Goal: Task Accomplishment & Management: Complete application form

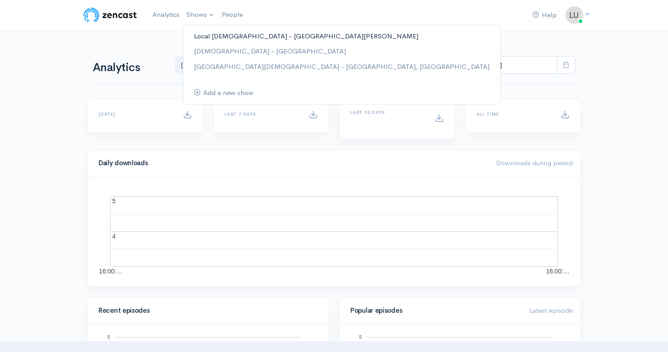
click at [213, 37] on link "Local [DEMOGRAPHIC_DATA] - [GEOGRAPHIC_DATA][PERSON_NAME]" at bounding box center [341, 36] width 317 height 15
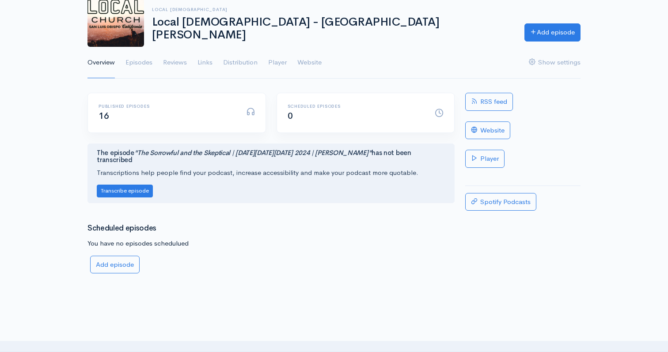
scroll to position [58, 0]
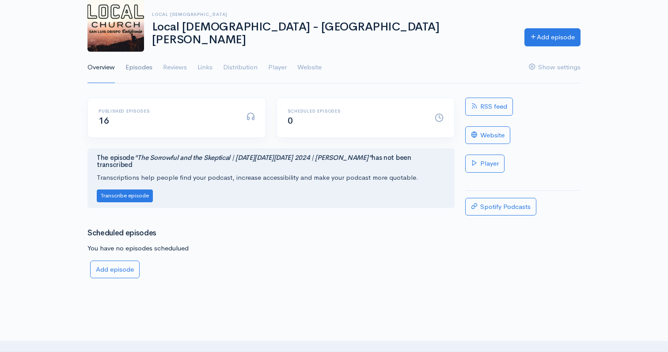
click at [136, 69] on link "Episodes" at bounding box center [138, 68] width 27 height 32
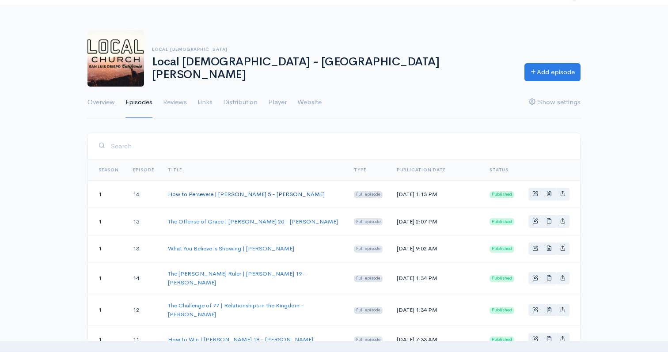
scroll to position [27, 0]
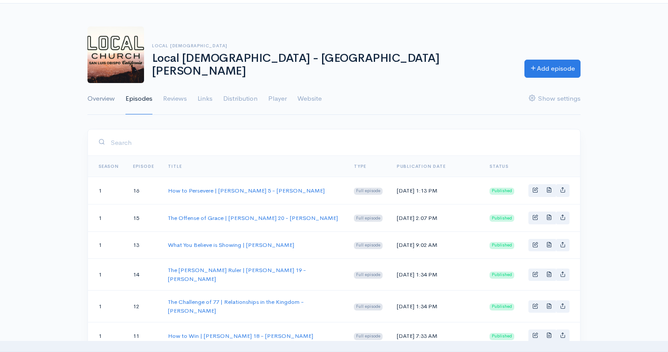
click at [110, 99] on link "Overview" at bounding box center [100, 99] width 27 height 32
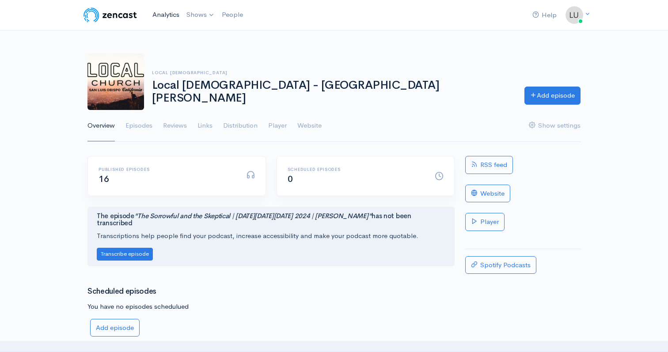
click at [169, 11] on link "Analytics" at bounding box center [166, 14] width 34 height 19
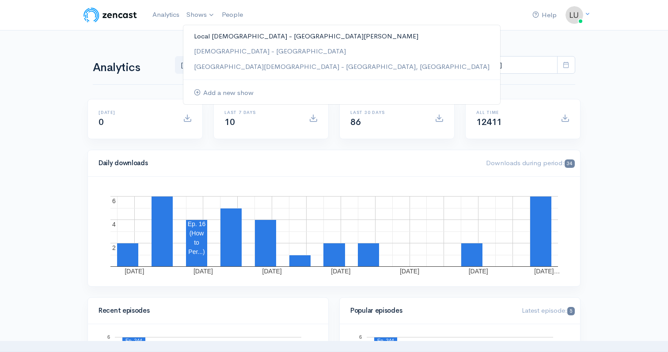
click at [226, 38] on link "Local [DEMOGRAPHIC_DATA] - [GEOGRAPHIC_DATA][PERSON_NAME]" at bounding box center [341, 36] width 317 height 15
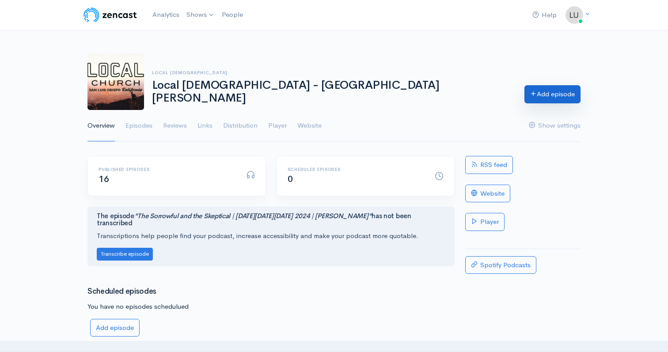
click at [534, 95] on link "Add episode" at bounding box center [552, 94] width 56 height 18
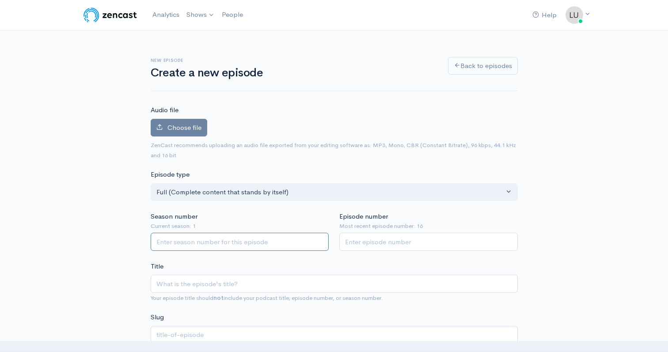
click at [198, 238] on input "Season number" at bounding box center [240, 242] width 178 height 18
type input "1"
click at [321, 239] on input "1" at bounding box center [240, 242] width 178 height 18
click at [411, 239] on input "Episode number" at bounding box center [428, 242] width 178 height 18
type input "17"
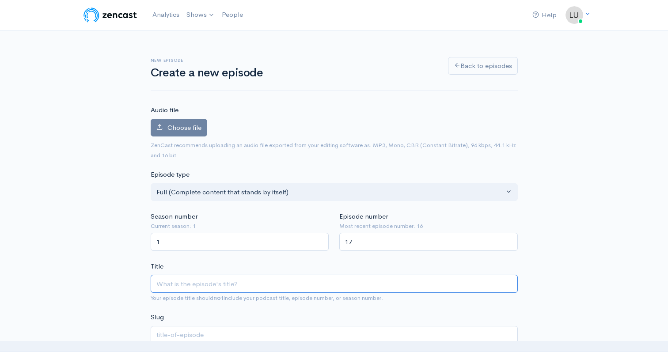
click at [275, 284] on input "Title" at bounding box center [334, 284] width 367 height 18
type input "T"
type input "t"
type input "M"
type input "m"
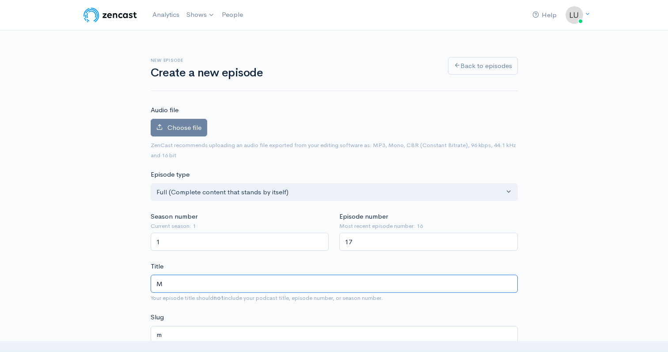
type input "Ma"
type input "ma"
type input "Mat"
type input "mat"
type input "[PERSON_NAME]"
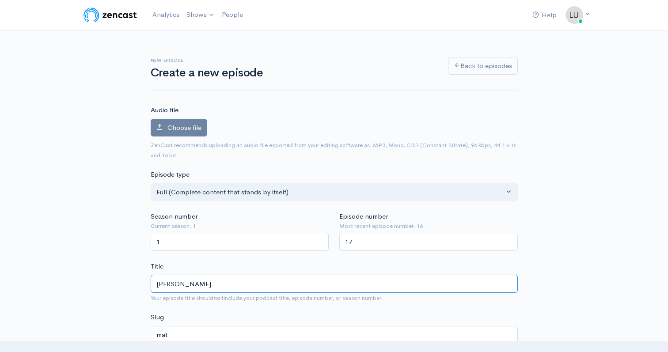
type input "matt"
type input "Matthe"
type input "matthe"
type input "[PERSON_NAME]"
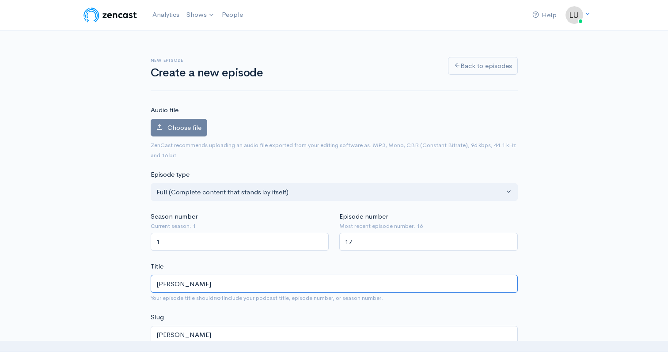
type input "[PERSON_NAME] 2"
type input "[PERSON_NAME]-2"
type input "[PERSON_NAME] 22"
type input "[PERSON_NAME]-22"
type input "[PERSON_NAME] 22 | L"
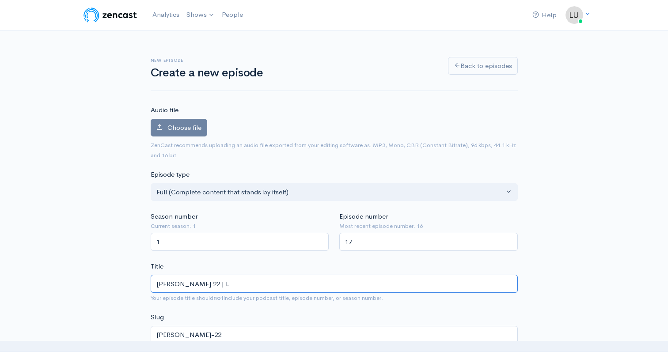
type input "[PERSON_NAME]-22-l"
type input "[PERSON_NAME] 22 | Luk"
type input "[PERSON_NAME]-22-luk"
type input "[PERSON_NAME] 22 | [PERSON_NAME]"
type input "[PERSON_NAME]-22-[PERSON_NAME]"
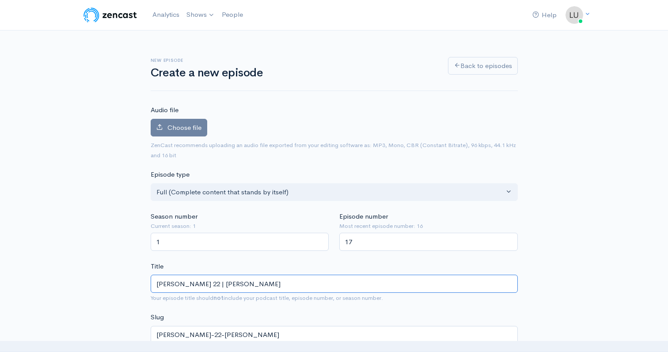
type input "[PERSON_NAME] 22 | [PERSON_NAME]"
type input "[PERSON_NAME]-22-[PERSON_NAME]-p"
type input "[PERSON_NAME] 22 | [PERSON_NAME]"
type input "[PERSON_NAME]-22-[PERSON_NAME]-pew"
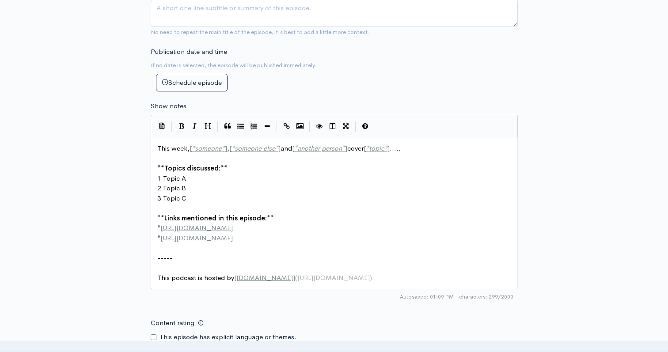
scroll to position [386, 0]
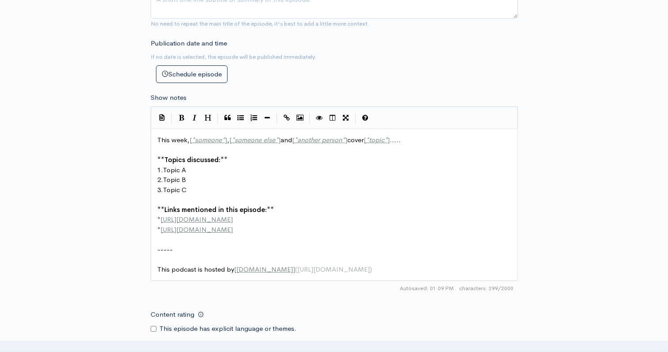
type input "[PERSON_NAME] 22 | [PERSON_NAME]"
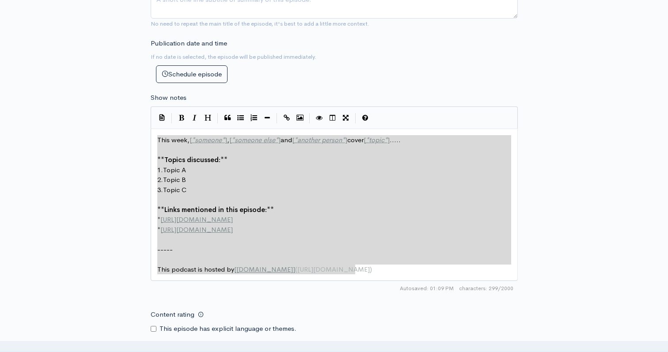
drag, startPoint x: 363, startPoint y: 272, endPoint x: 113, endPoint y: 137, distance: 284.8
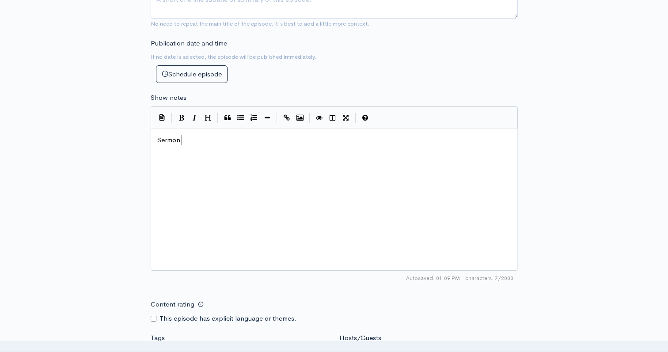
type textarea "Sermon o"
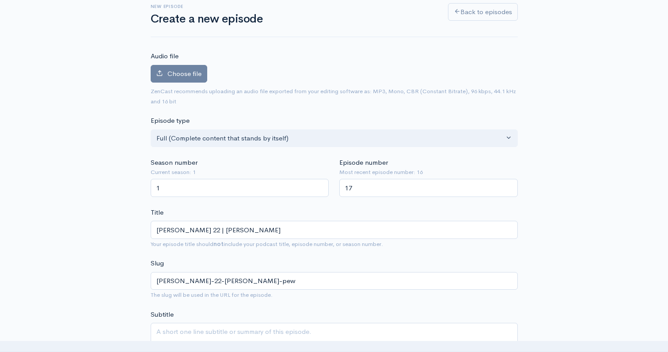
scroll to position [0, 0]
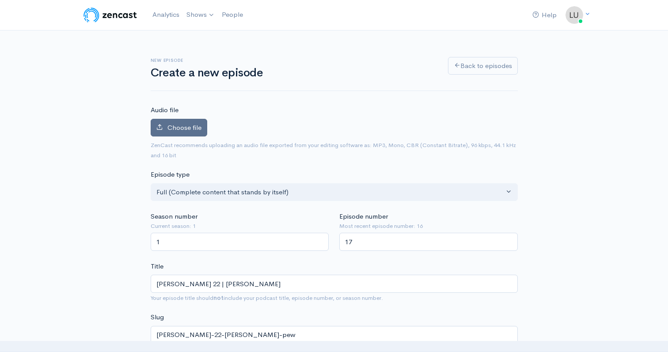
type textarea "audio from series through [PERSON_NAME]."
click at [162, 132] on label "Choose file" at bounding box center [179, 128] width 57 height 18
click at [0, 0] on input "Choose file" at bounding box center [0, 0] width 0 height 0
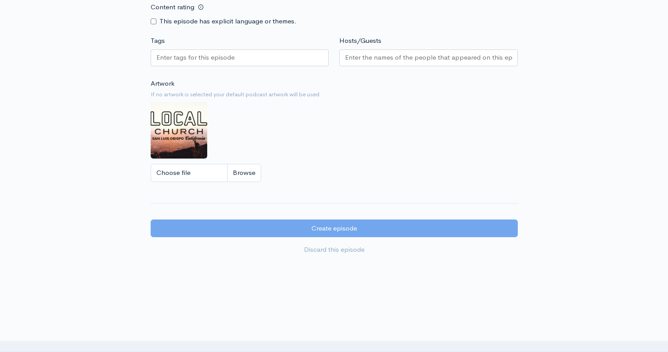
scroll to position [712, 0]
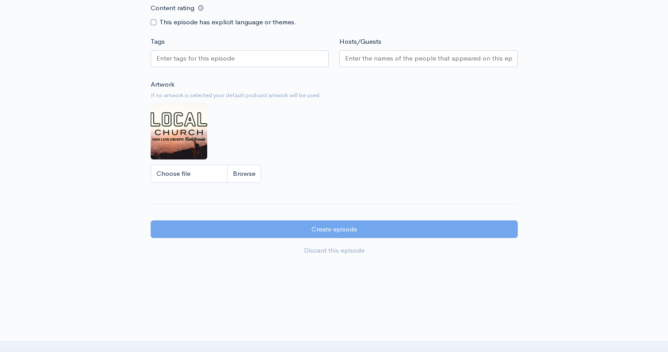
click at [381, 59] on input "Hosts/Guests" at bounding box center [428, 58] width 167 height 10
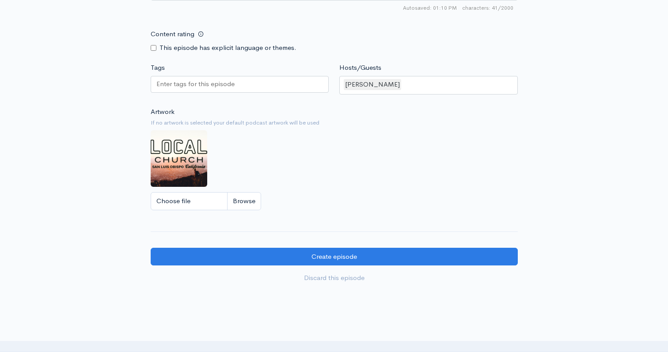
scroll to position [766, 0]
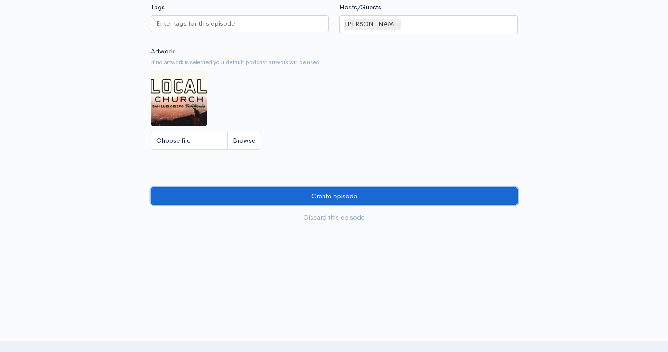
click at [377, 200] on input "Create episode" at bounding box center [334, 196] width 367 height 18
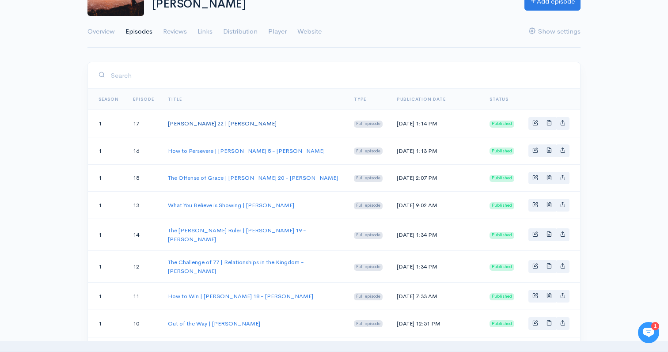
click at [225, 121] on link "[PERSON_NAME] 22 | [PERSON_NAME]" at bounding box center [222, 124] width 109 height 8
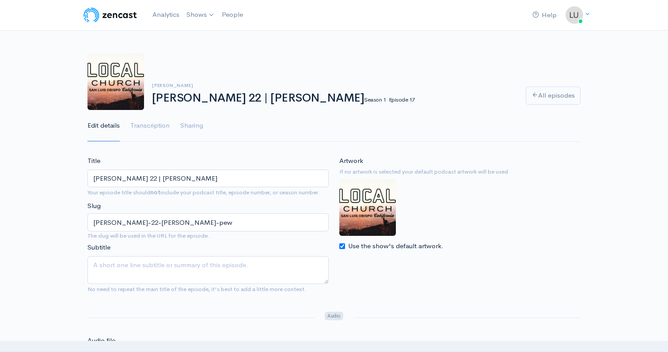
scroll to position [94, 0]
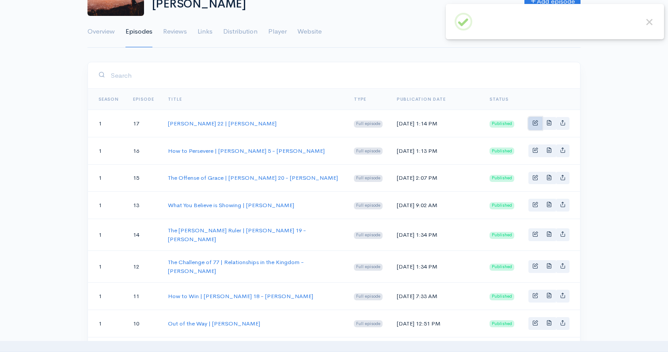
click at [538, 125] on link "Basic example" at bounding box center [535, 123] width 14 height 13
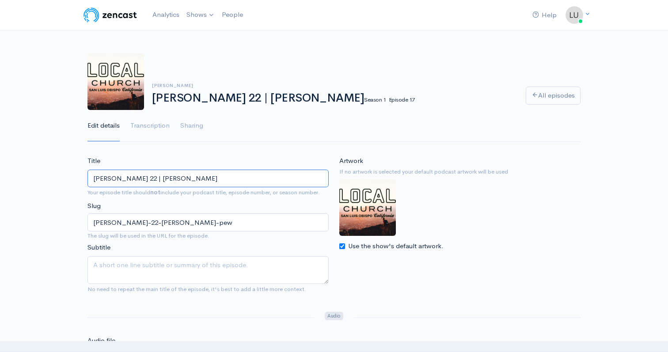
click at [93, 180] on input "[PERSON_NAME] 22 | [PERSON_NAME]" at bounding box center [207, 179] width 241 height 18
click at [194, 180] on input "Grace & Judgment| Matthew 22 | Luke Pew" at bounding box center [207, 179] width 241 height 18
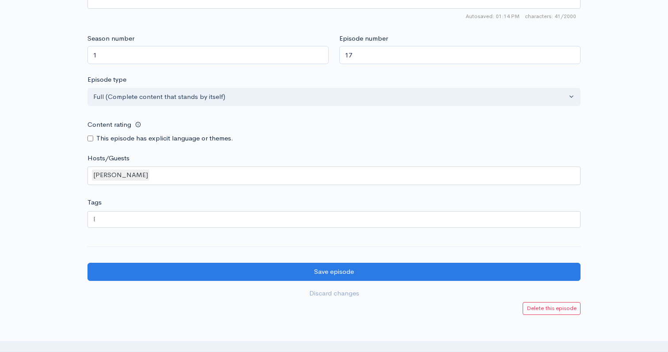
scroll to position [773, 0]
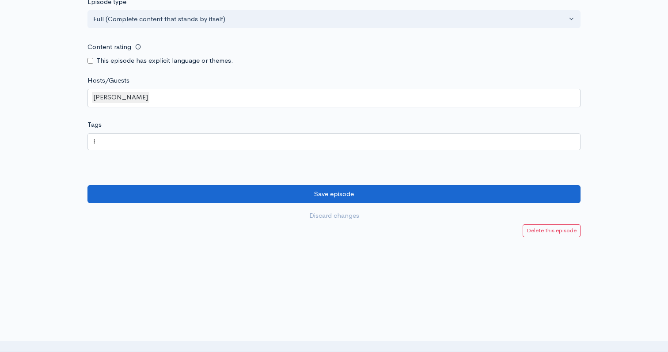
type input "Grace & Judgment| Matthew 22 - Luke Pew"
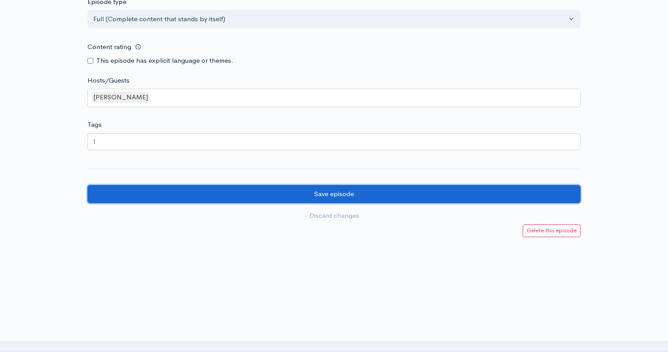
click at [372, 195] on input "Save episode" at bounding box center [333, 194] width 493 height 18
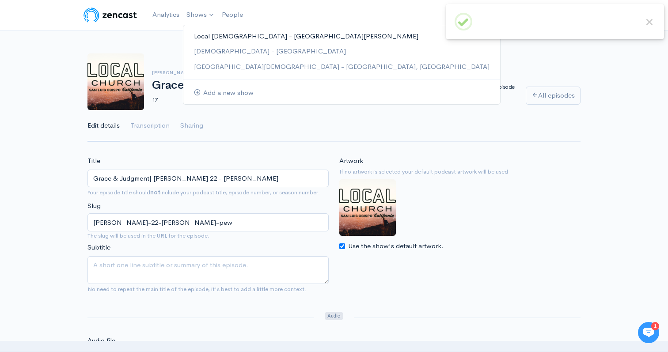
click at [207, 38] on link "Local [DEMOGRAPHIC_DATA] - [GEOGRAPHIC_DATA][PERSON_NAME]" at bounding box center [341, 36] width 317 height 15
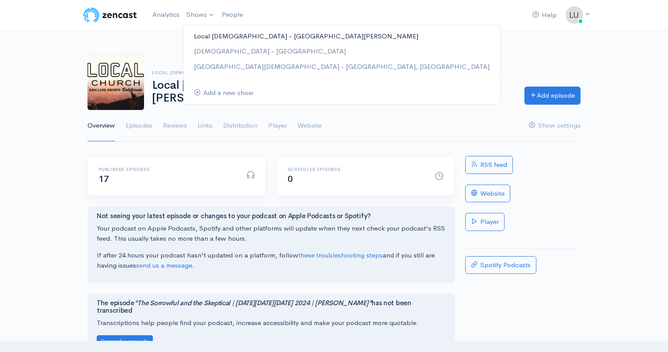
click at [208, 33] on link "Local [DEMOGRAPHIC_DATA] - [GEOGRAPHIC_DATA][PERSON_NAME]" at bounding box center [341, 36] width 317 height 15
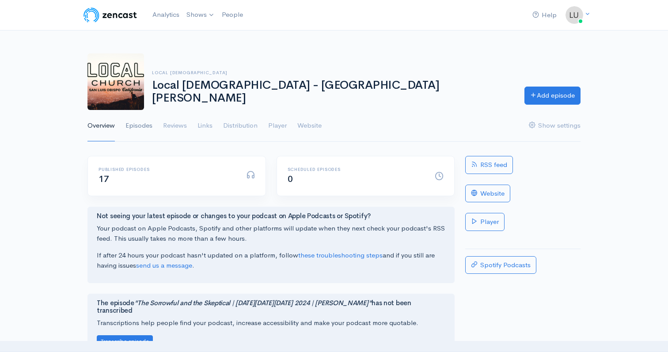
click at [140, 125] on link "Episodes" at bounding box center [138, 126] width 27 height 32
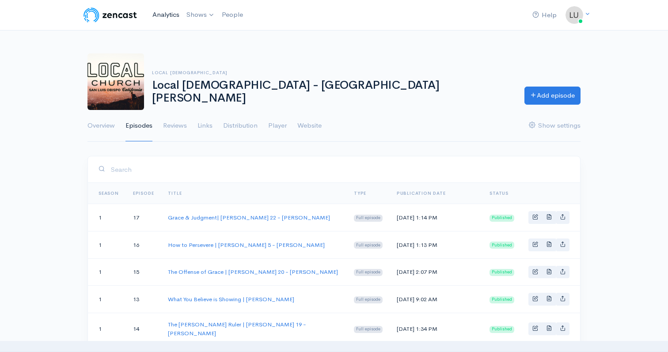
click at [176, 12] on link "Analytics" at bounding box center [166, 14] width 34 height 19
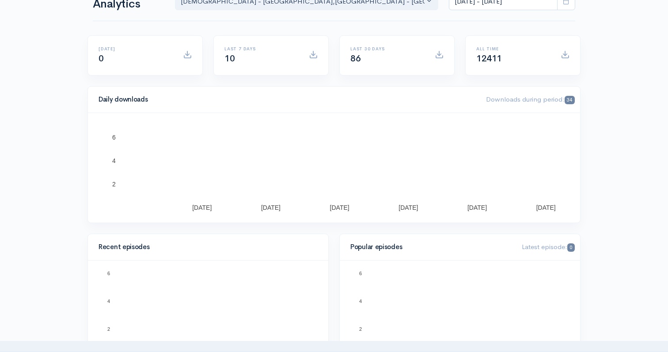
scroll to position [27, 0]
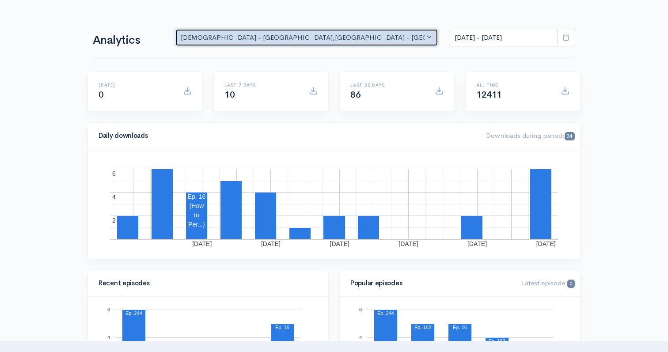
click at [233, 34] on div "Mercy Church - CA , Mercy Church - Santa Mari... , Local Church - San Luis O..." at bounding box center [303, 38] width 244 height 10
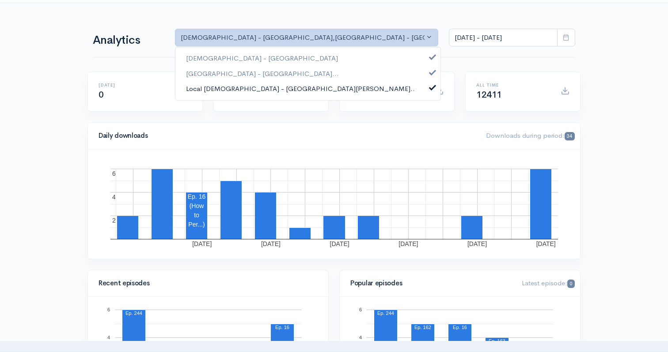
click at [231, 86] on span "Local [DEMOGRAPHIC_DATA] - [GEOGRAPHIC_DATA][PERSON_NAME].." at bounding box center [300, 89] width 229 height 10
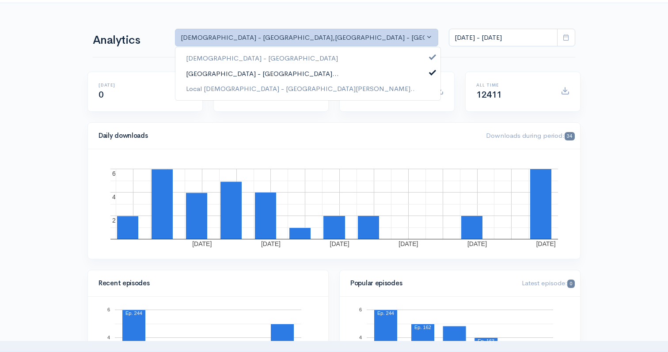
click at [232, 78] on span "[GEOGRAPHIC_DATA] - [GEOGRAPHIC_DATA]..." at bounding box center [262, 73] width 153 height 10
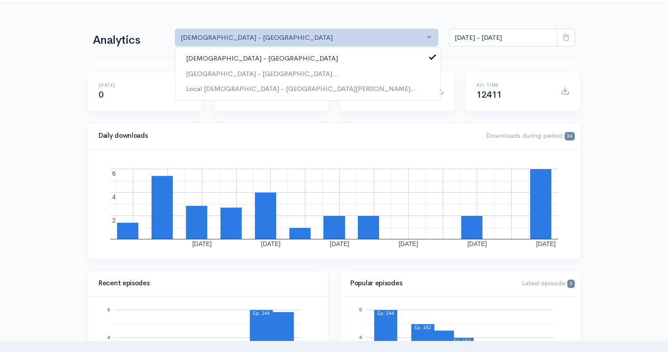
click at [233, 57] on span "[DEMOGRAPHIC_DATA] - [GEOGRAPHIC_DATA]" at bounding box center [262, 58] width 152 height 10
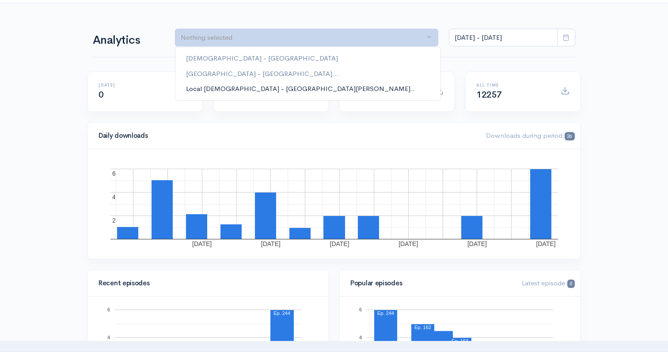
click at [234, 84] on span "Local [DEMOGRAPHIC_DATA] - [GEOGRAPHIC_DATA][PERSON_NAME].." at bounding box center [300, 89] width 229 height 10
select select "13254"
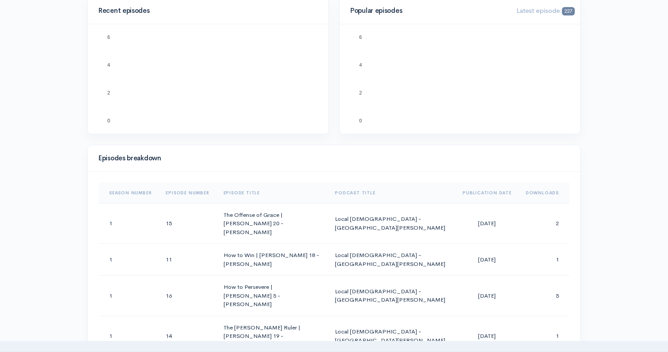
scroll to position [324, 0]
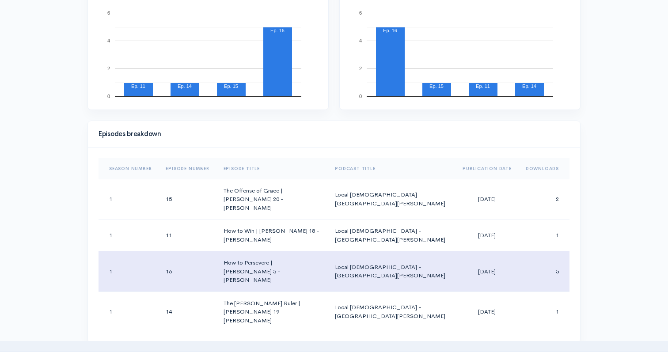
click at [293, 251] on td "How to Persevere | [PERSON_NAME] 5 - [PERSON_NAME]" at bounding box center [272, 271] width 112 height 41
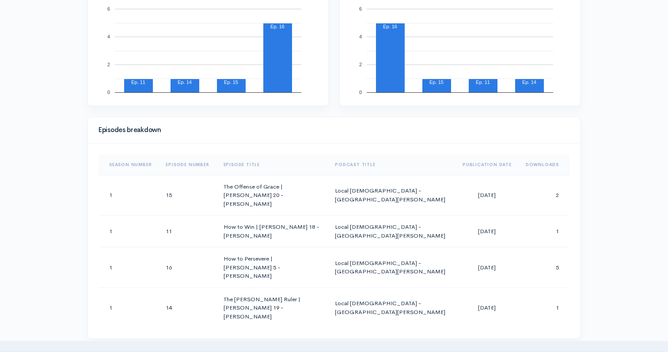
scroll to position [316, 0]
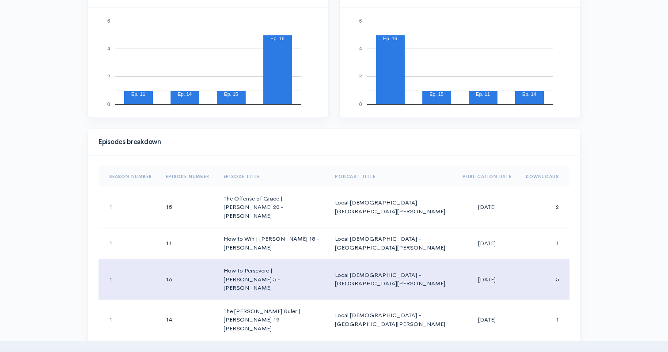
click at [237, 259] on td "How to Persevere | [PERSON_NAME] 5 - [PERSON_NAME]" at bounding box center [272, 279] width 112 height 41
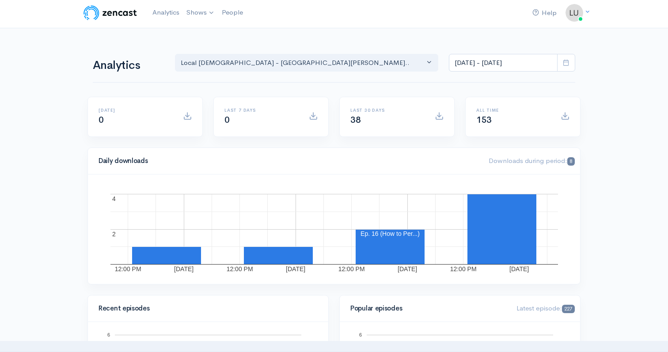
scroll to position [0, 0]
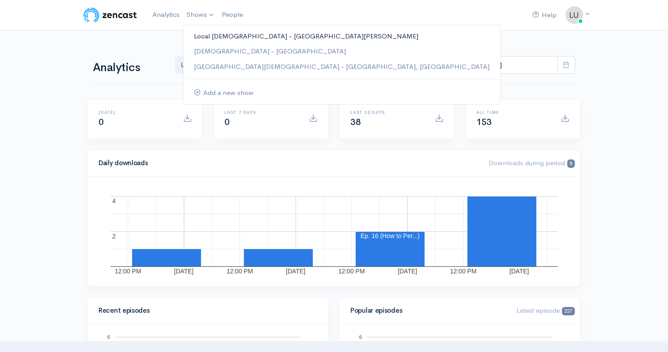
click at [201, 37] on link "Local [DEMOGRAPHIC_DATA] - [GEOGRAPHIC_DATA][PERSON_NAME]" at bounding box center [341, 36] width 317 height 15
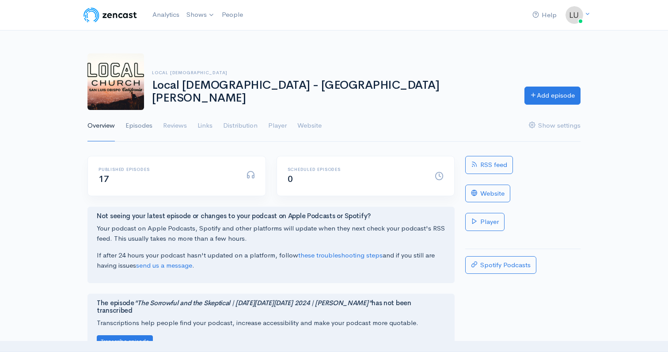
click at [151, 123] on link "Episodes" at bounding box center [138, 126] width 27 height 32
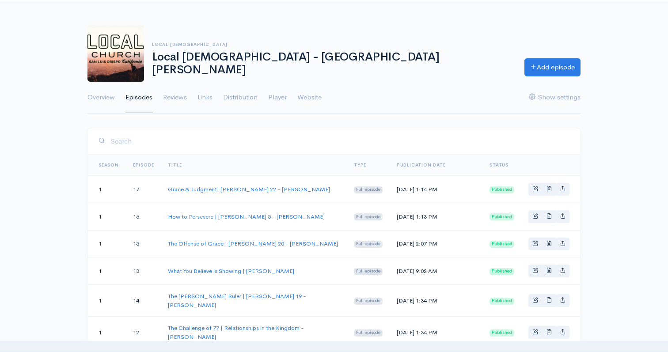
scroll to position [41, 0]
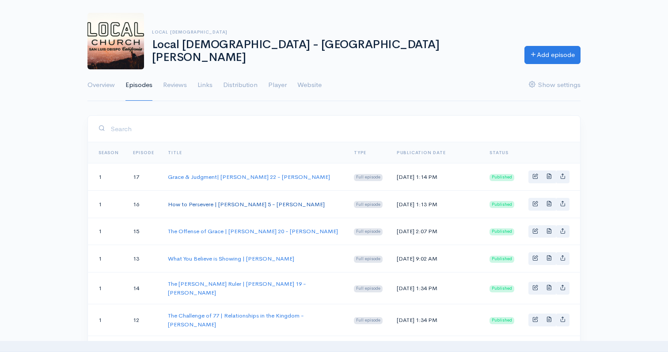
click at [240, 201] on link "How to Persevere | [PERSON_NAME] 5 - [PERSON_NAME]" at bounding box center [246, 204] width 157 height 8
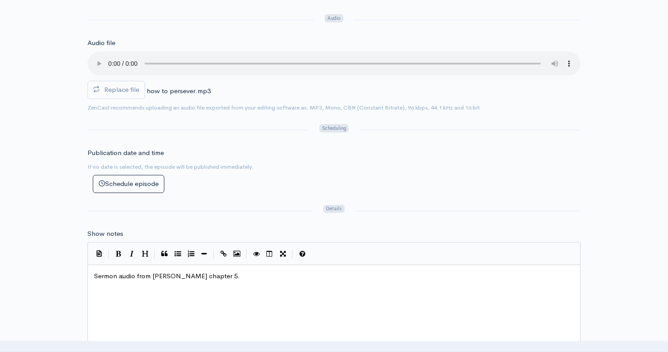
scroll to position [298, 0]
